Goal: Task Accomplishment & Management: Manage account settings

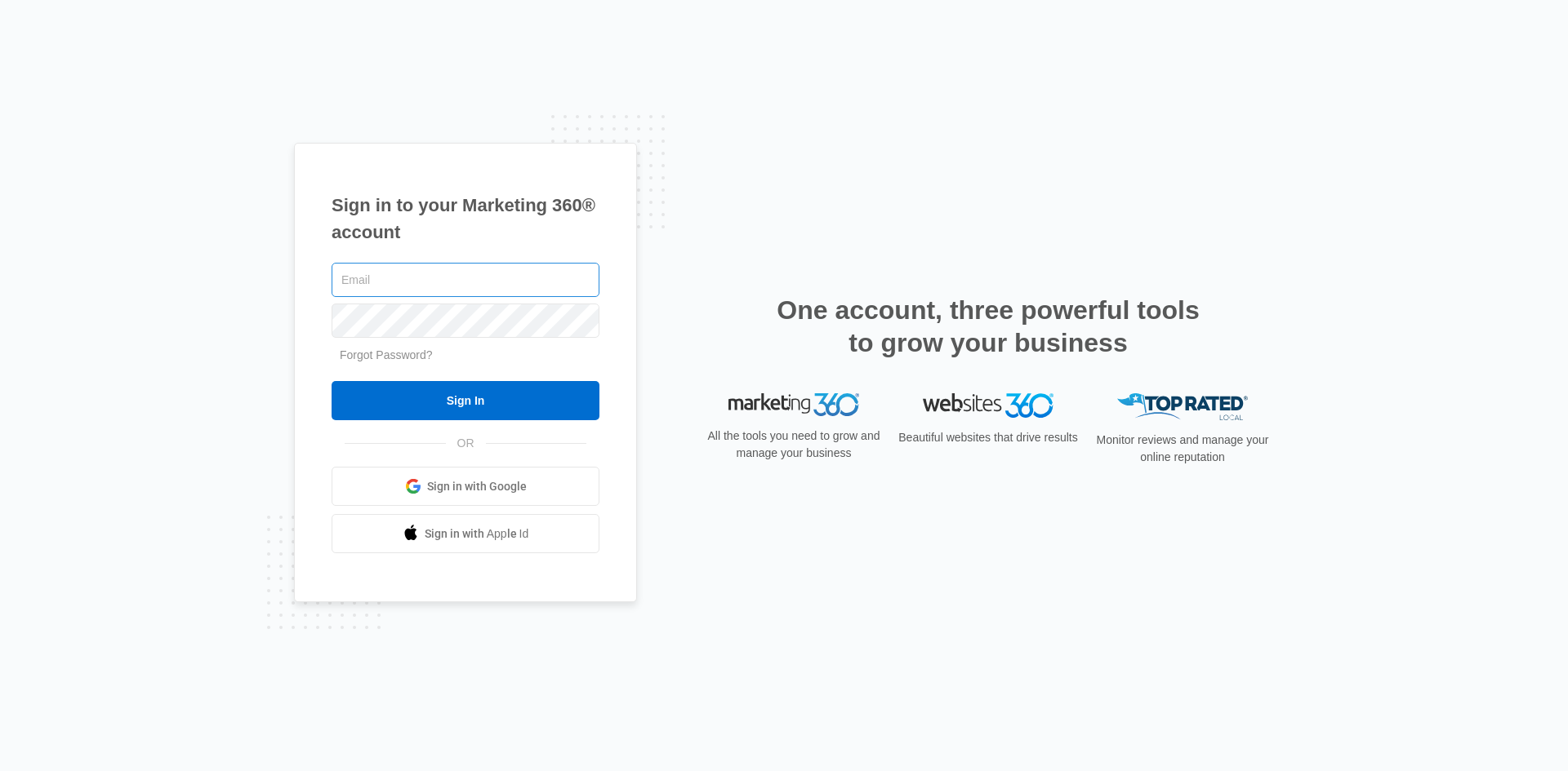
click at [376, 279] on input "text" at bounding box center [465, 279] width 268 height 34
type input "c"
type input "[EMAIL_ADDRESS][DOMAIN_NAME]"
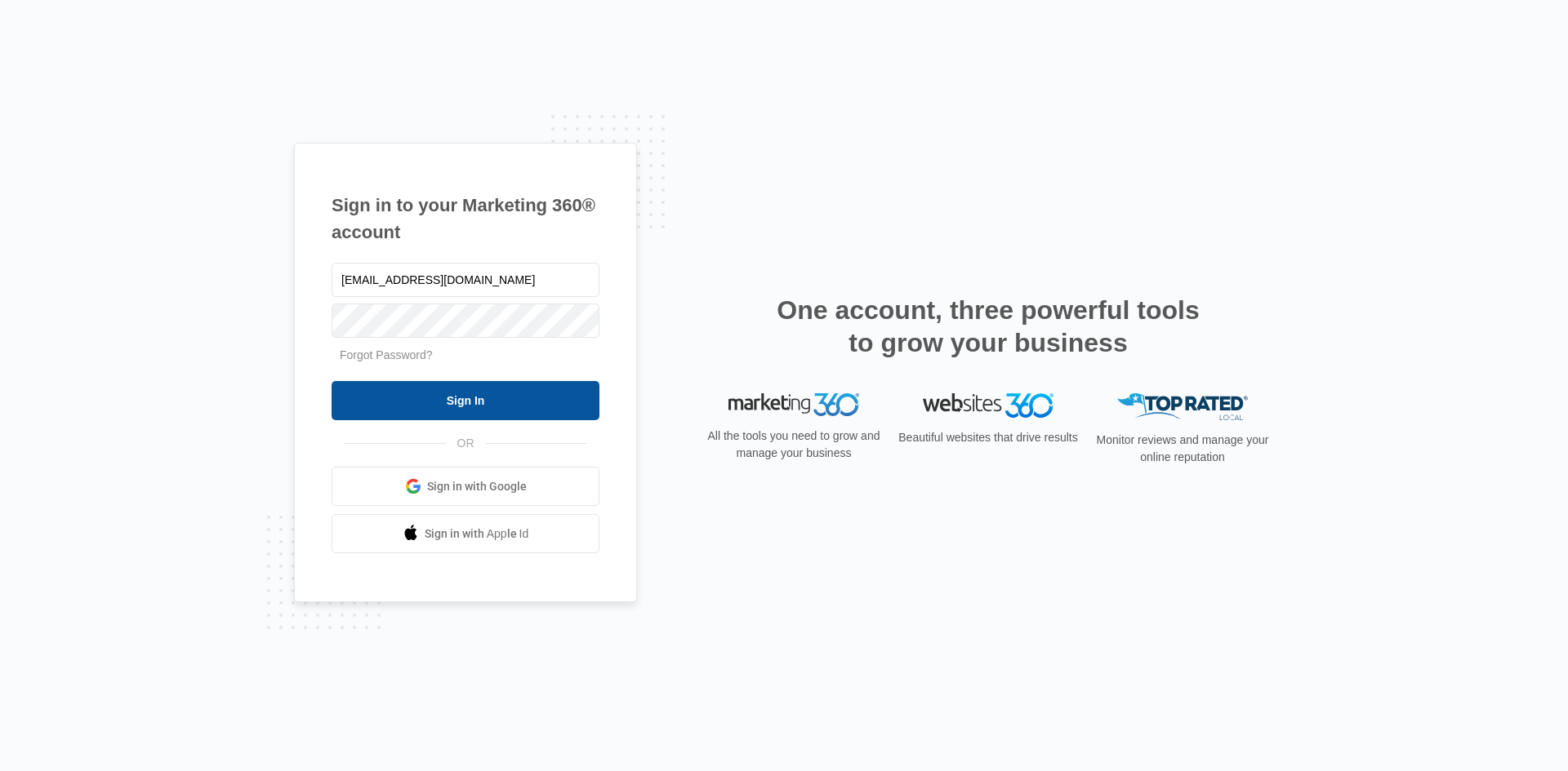
click at [455, 397] on input "Sign In" at bounding box center [465, 400] width 268 height 39
type input "[EMAIL_ADDRESS][DOMAIN_NAME]"
click at [579, 394] on input "Sign In" at bounding box center [465, 400] width 268 height 39
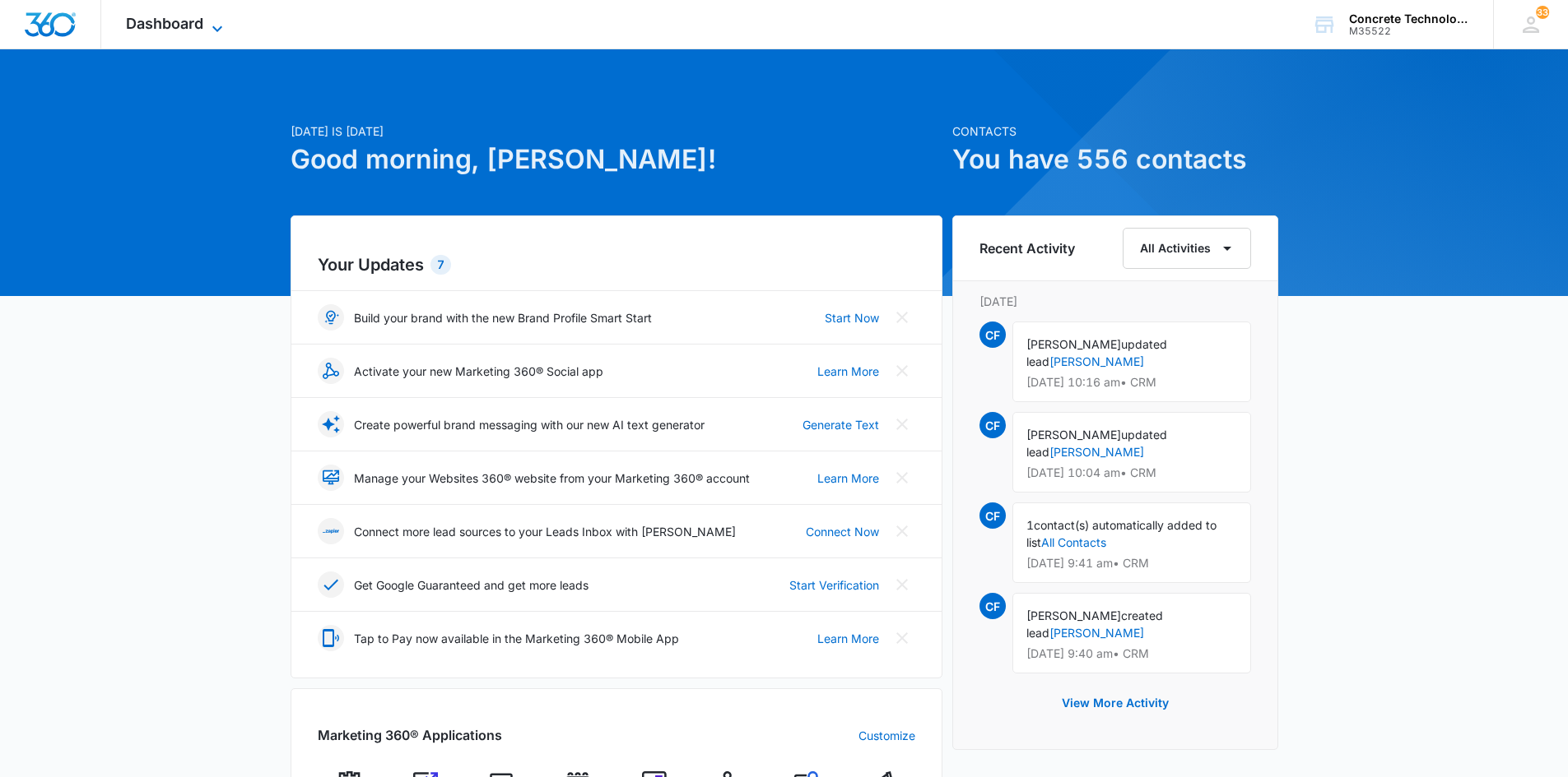
click at [217, 24] on icon at bounding box center [217, 28] width 19 height 19
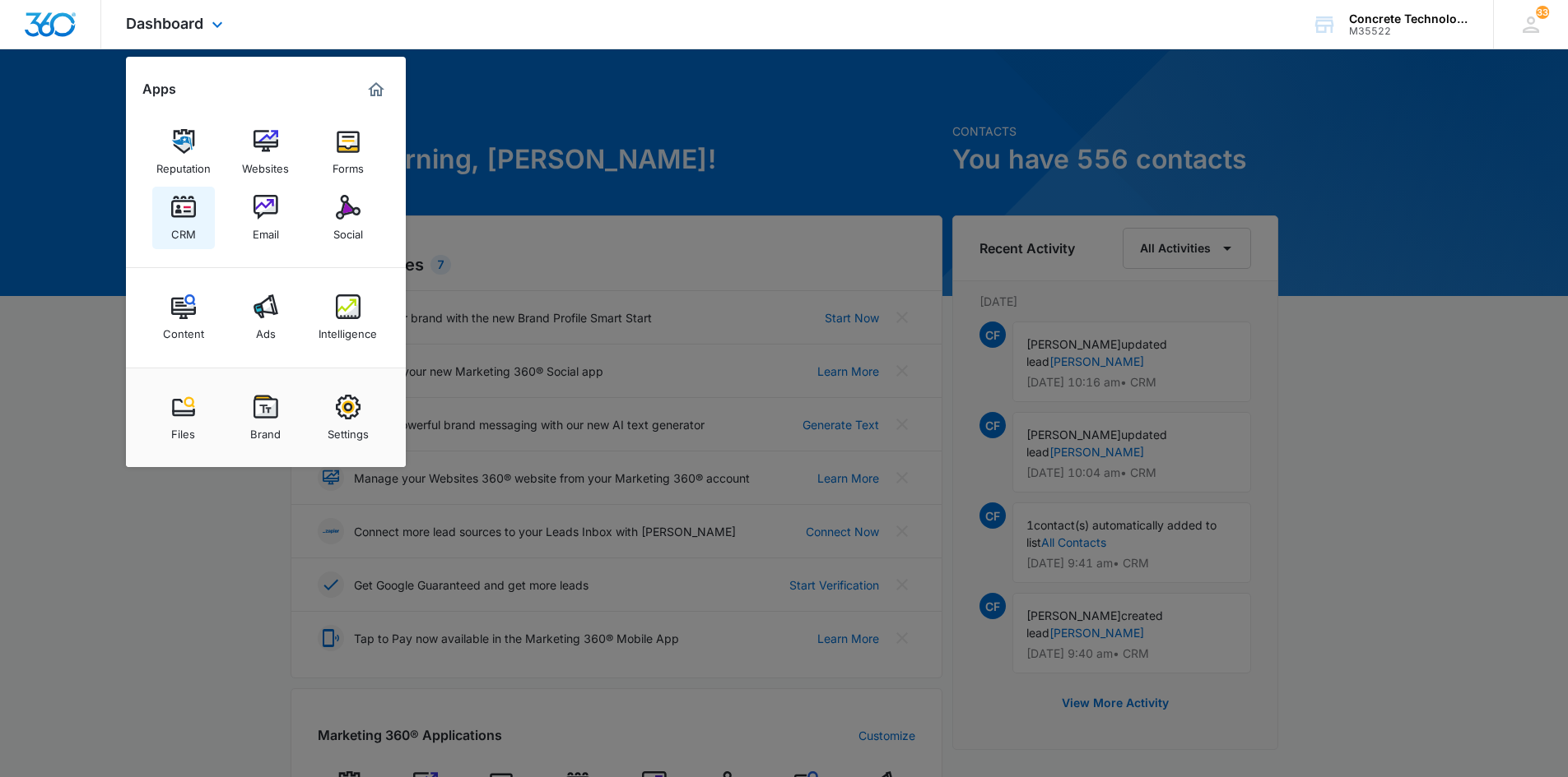
click at [187, 221] on div "CRM" at bounding box center [184, 230] width 25 height 21
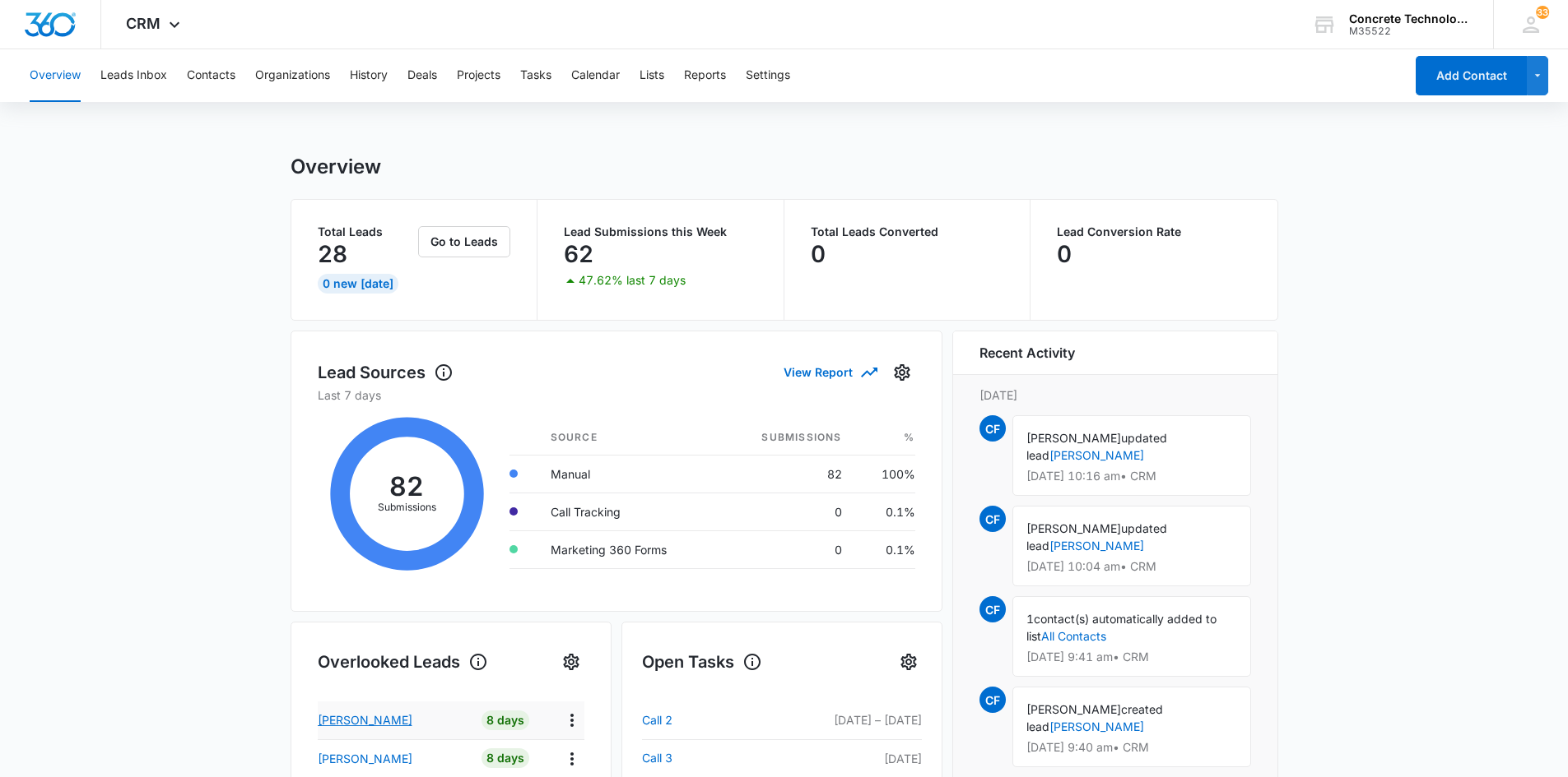
click at [370, 720] on p "Jazmin Scott" at bounding box center [365, 720] width 95 height 18
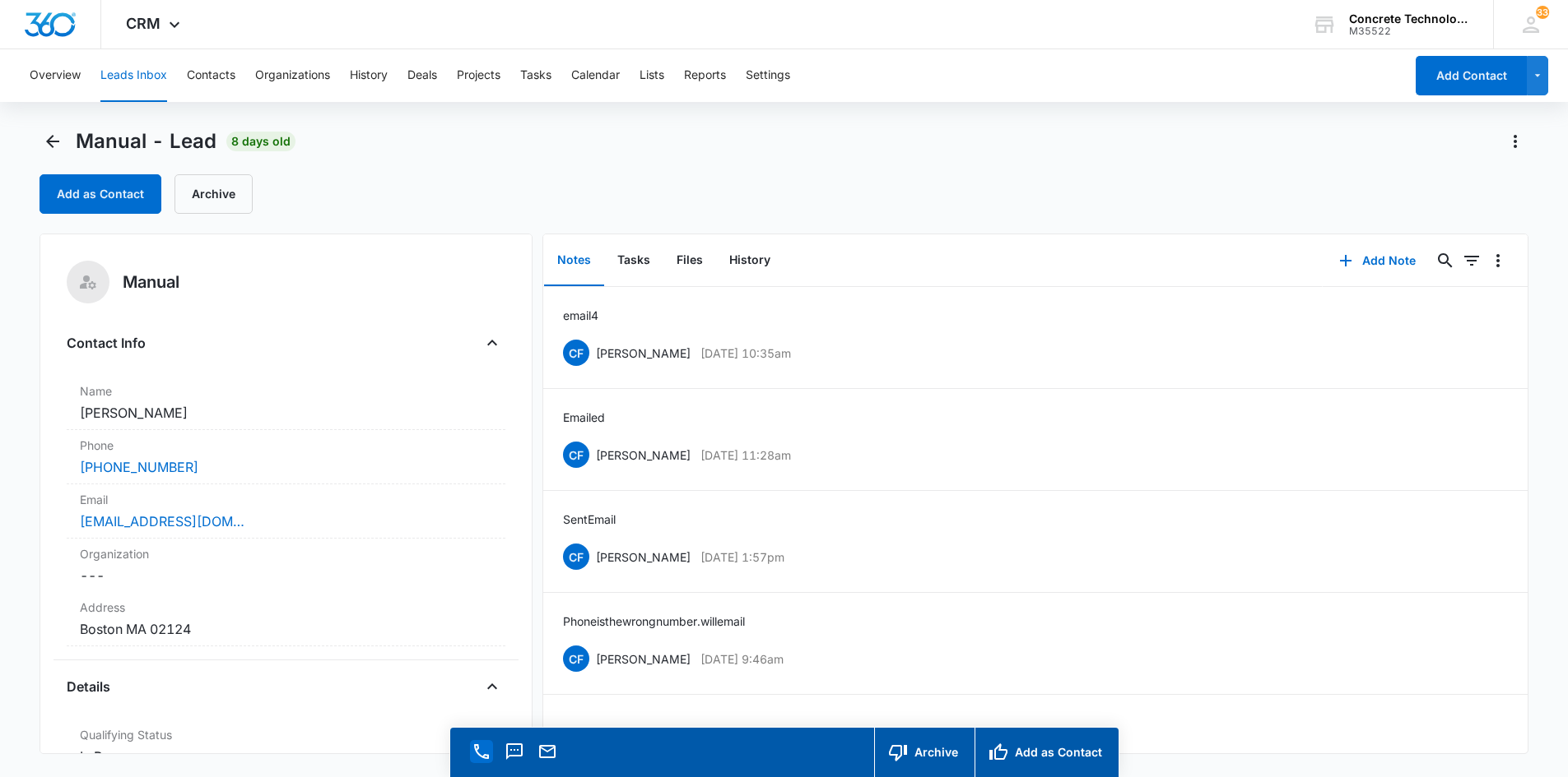
click at [476, 745] on icon "Call" at bounding box center [481, 751] width 15 height 15
click at [1, 744] on main "Manual - Lead 8 days old Add as Contact Archive Manual Contact Info Name Cancel…" at bounding box center [784, 476] width 1568 height 696
click at [384, 733] on label "Qualifying Status" at bounding box center [285, 736] width 413 height 18
click at [543, 752] on icon "Email" at bounding box center [547, 751] width 19 height 19
click at [1110, 151] on div "Manual - Lead 8 days old" at bounding box center [784, 141] width 1489 height 26
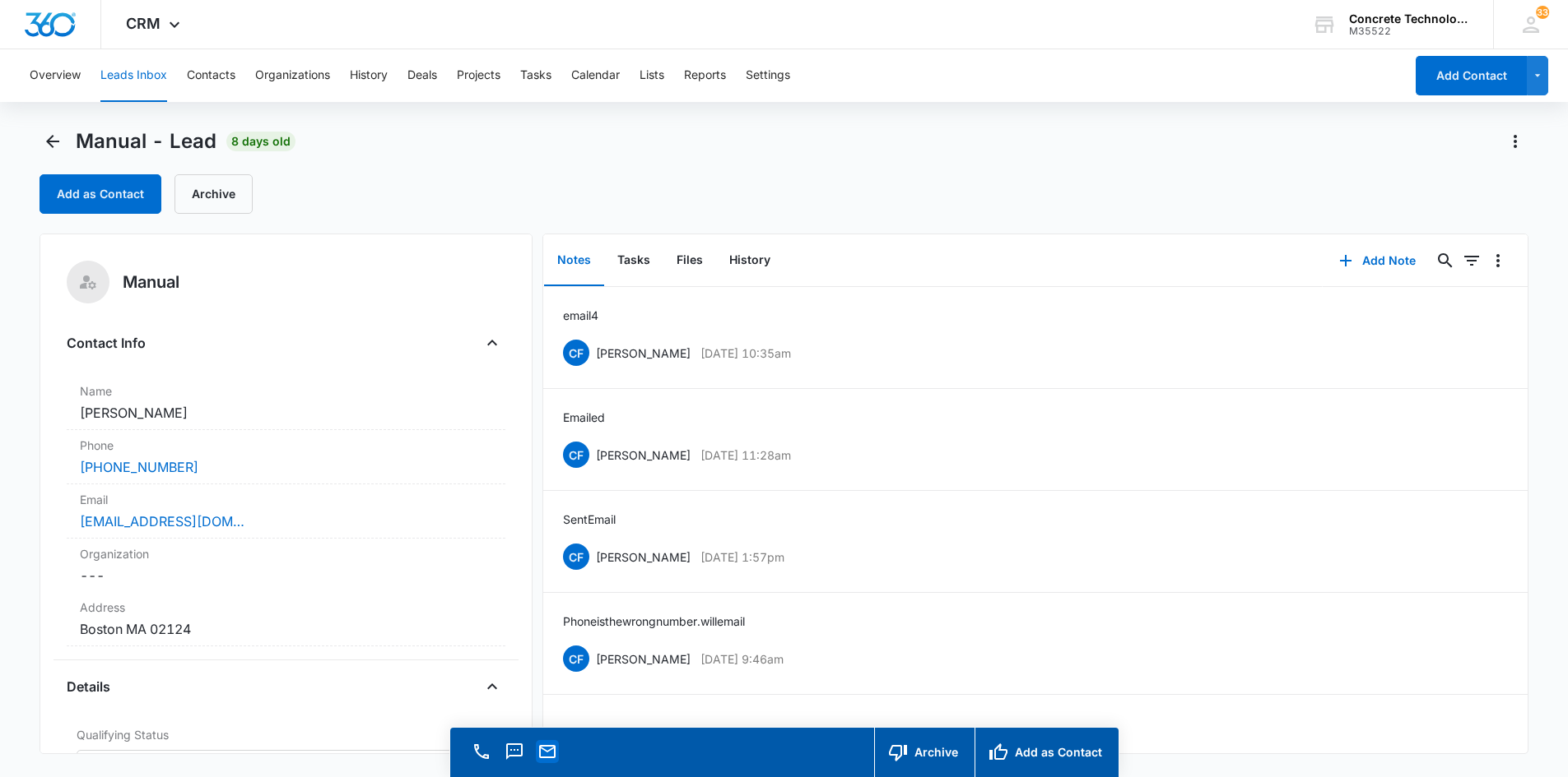
click at [546, 755] on icon "Email" at bounding box center [547, 751] width 19 height 19
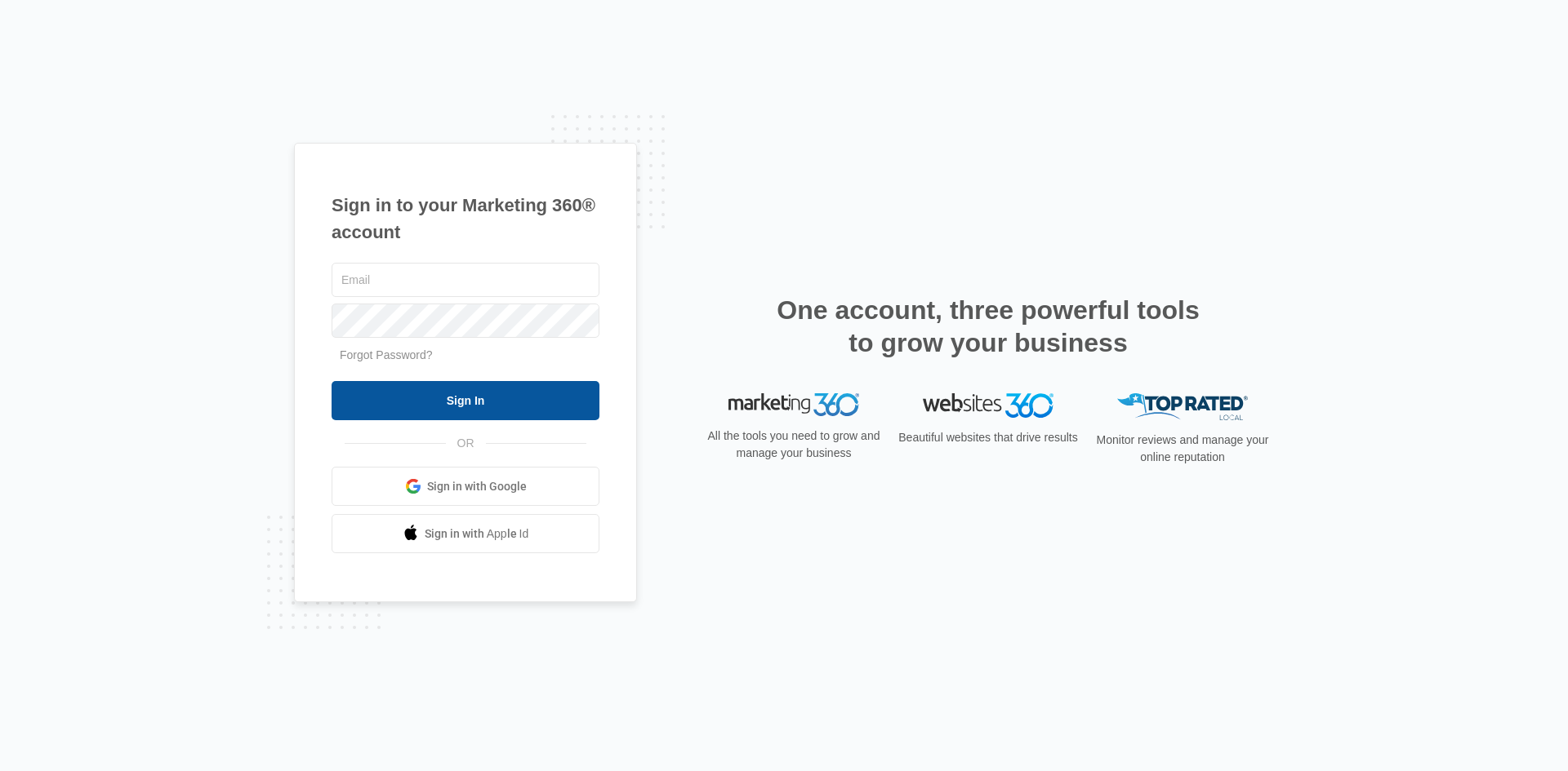
type input "[EMAIL_ADDRESS][DOMAIN_NAME]"
click at [495, 394] on input "Sign In" at bounding box center [465, 400] width 268 height 39
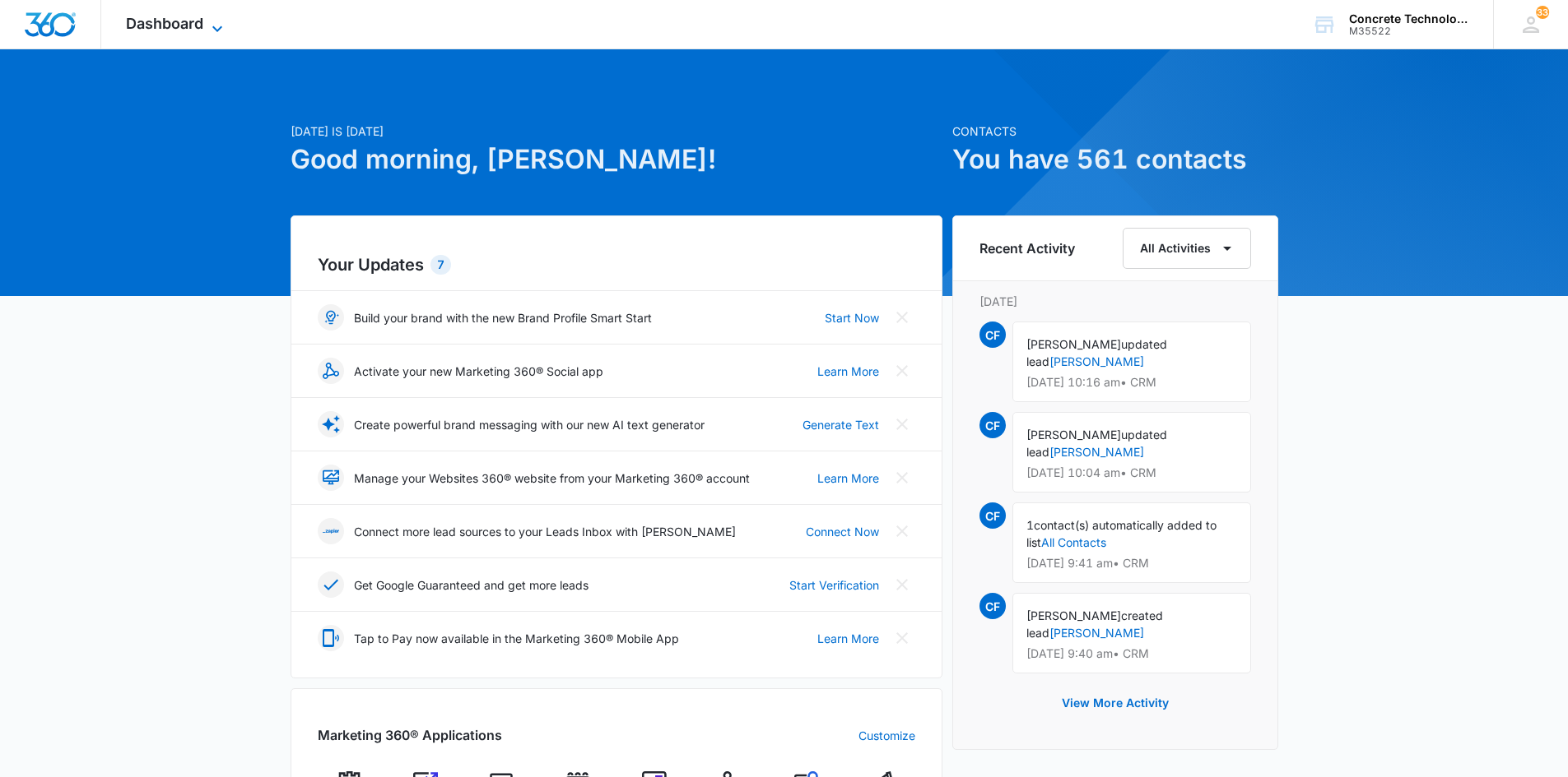
click at [163, 26] on span "Dashboard" at bounding box center [165, 24] width 78 height 18
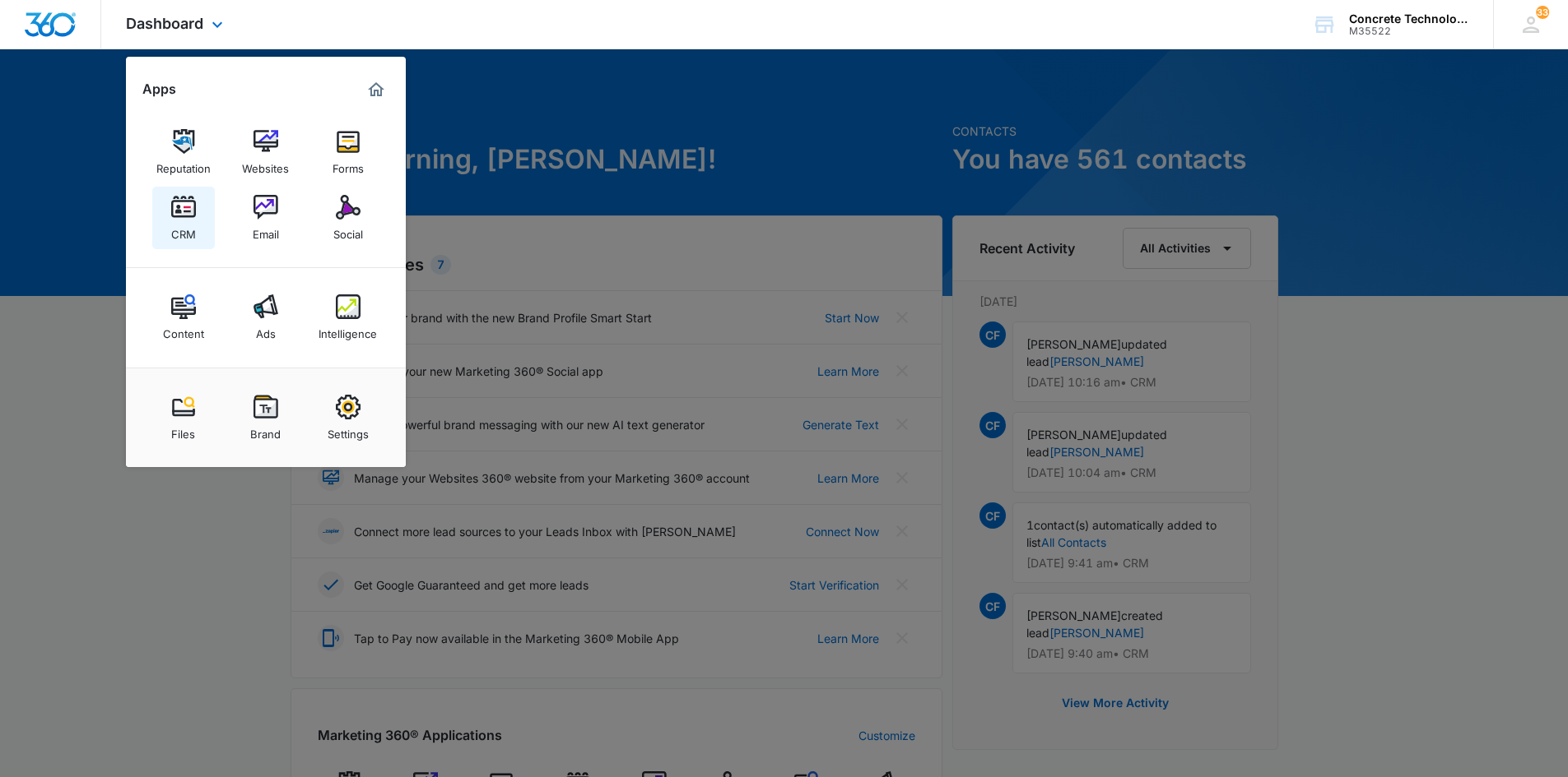
click at [174, 223] on div "CRM" at bounding box center [184, 230] width 25 height 21
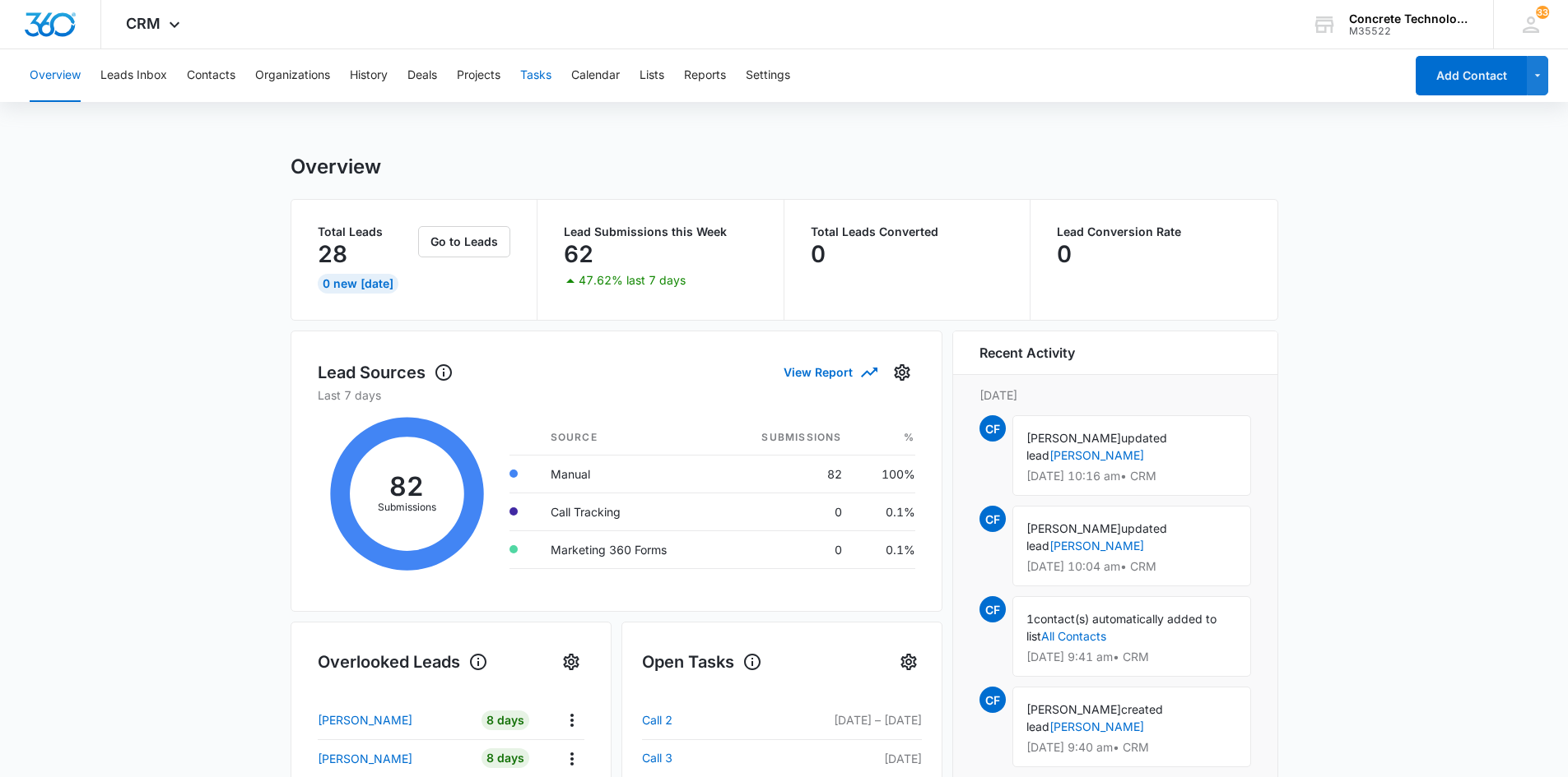
click at [547, 74] on button "Tasks" at bounding box center [535, 76] width 31 height 53
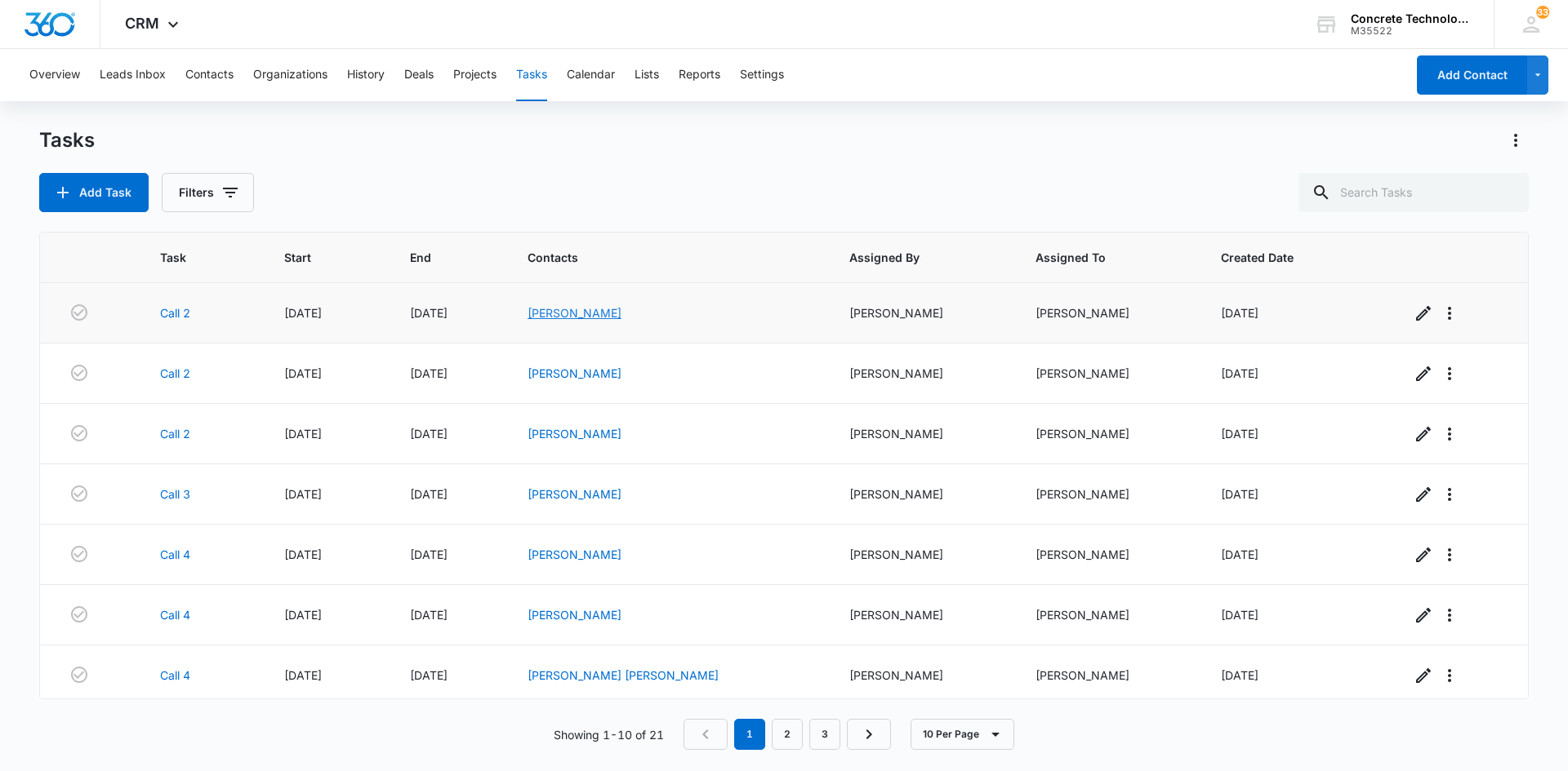
click at [602, 313] on link "Scotty Mendez" at bounding box center [574, 313] width 94 height 14
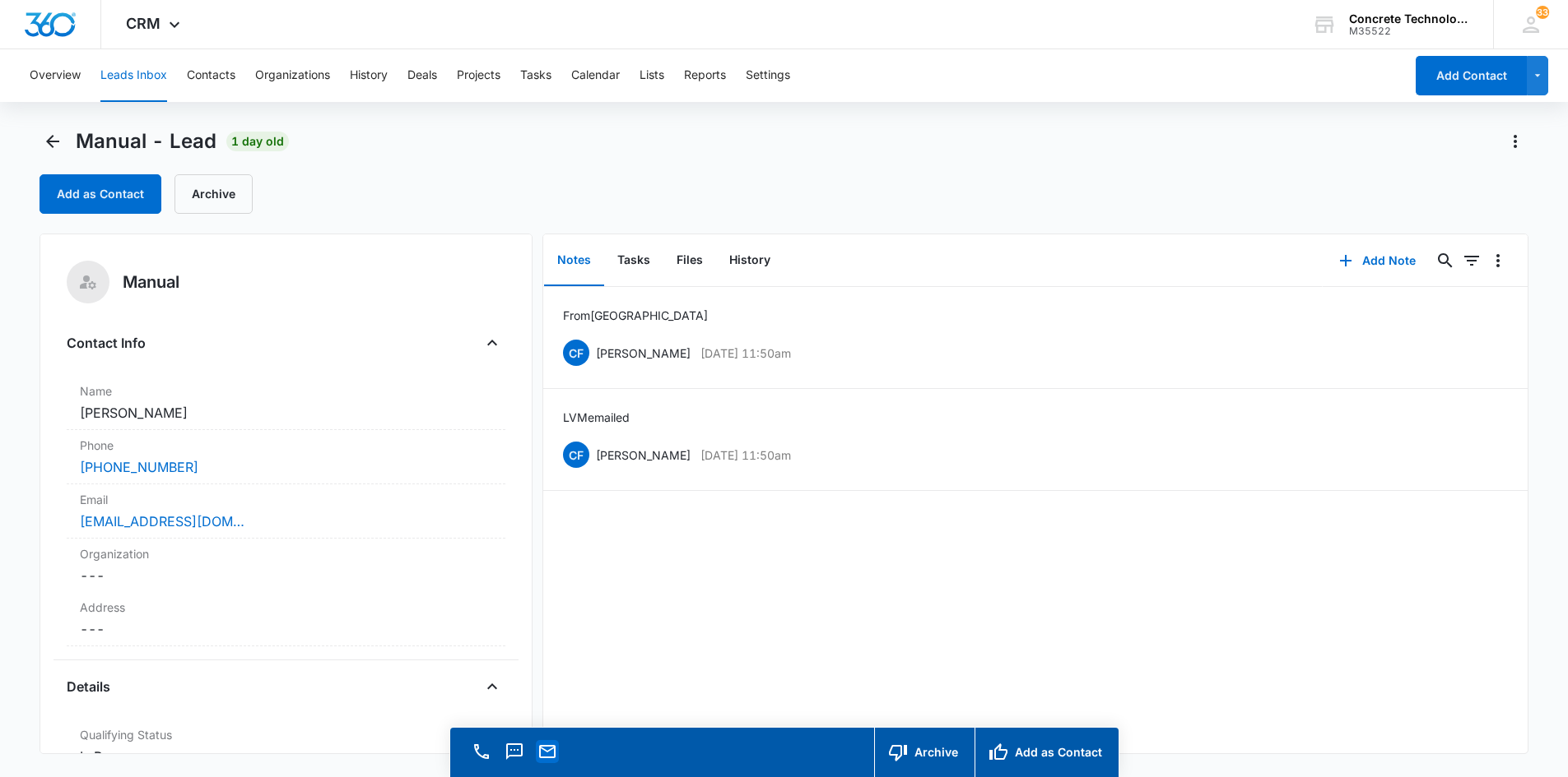
click at [548, 753] on icon "Email" at bounding box center [547, 751] width 19 height 19
click at [1319, 658] on div "From TX CF Chip Fowler Aug 12, 2025 at 11:50am Delete Edit LVM emailed CF Chip …" at bounding box center [1035, 520] width 985 height 466
drag, startPoint x: 547, startPoint y: 751, endPoint x: 474, endPoint y: 642, distance: 131.2
click at [474, 642] on div "Address Cancel Save Changes ---" at bounding box center [285, 619] width 439 height 54
drag, startPoint x: 545, startPoint y: 752, endPoint x: 633, endPoint y: 353, distance: 408.6
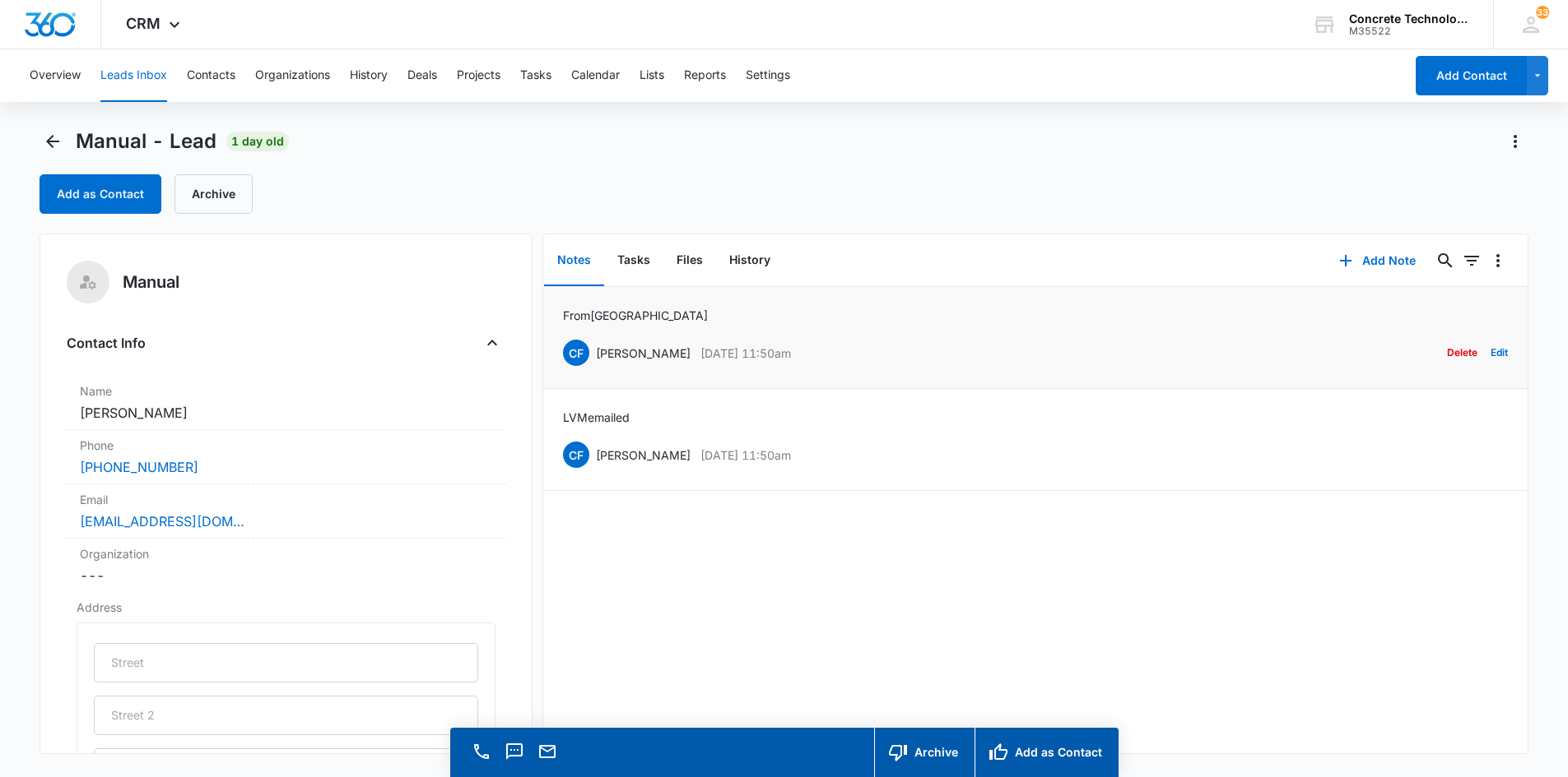
click at [633, 353] on p "Chip Fowler" at bounding box center [643, 353] width 95 height 18
click at [188, 524] on link "mendezscotty@gmail.com" at bounding box center [162, 522] width 164 height 19
click at [1359, 260] on button "Add Note" at bounding box center [1377, 260] width 110 height 40
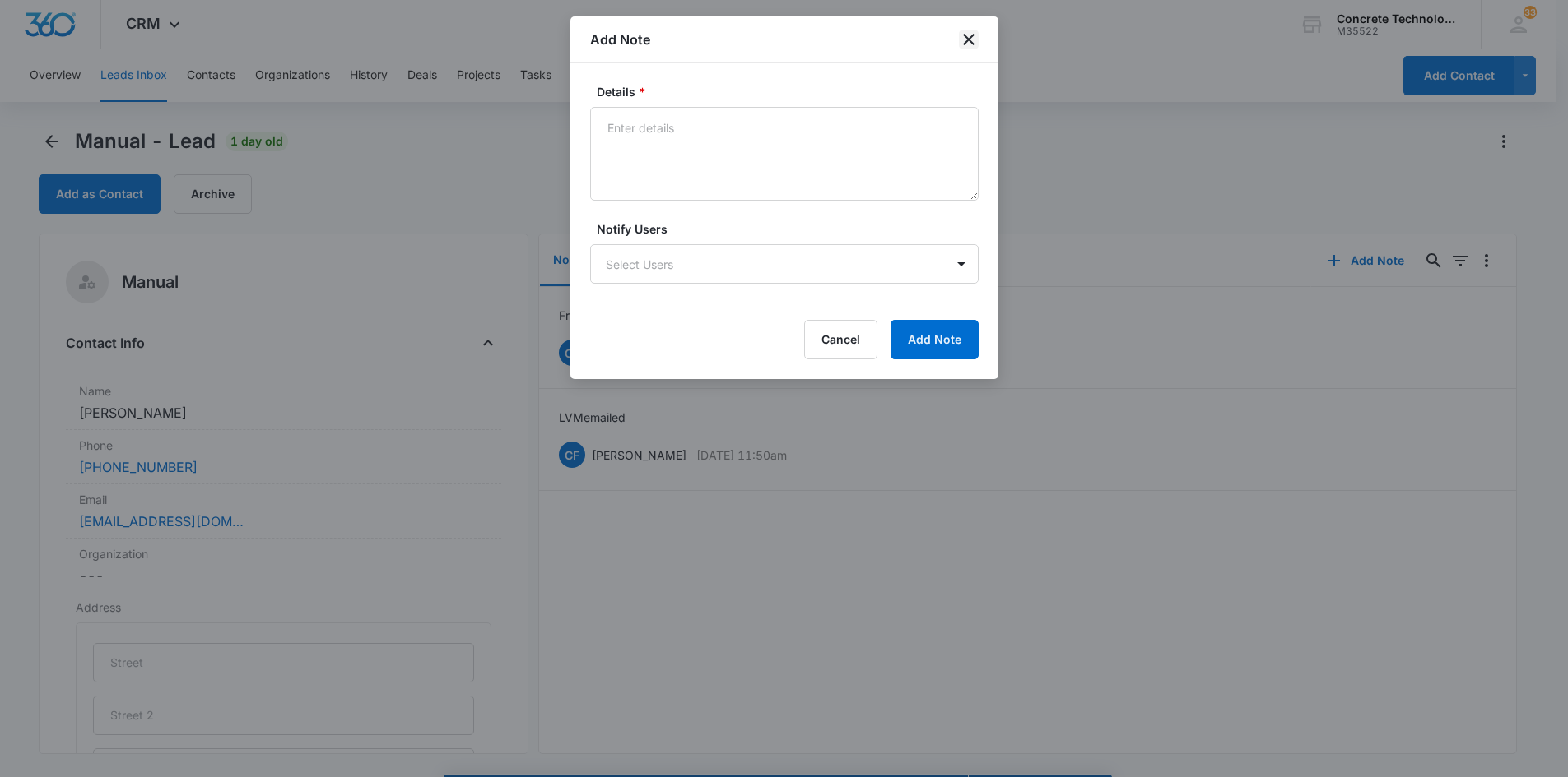
click at [969, 43] on icon "close" at bounding box center [968, 40] width 19 height 19
